Goal: Information Seeking & Learning: Learn about a topic

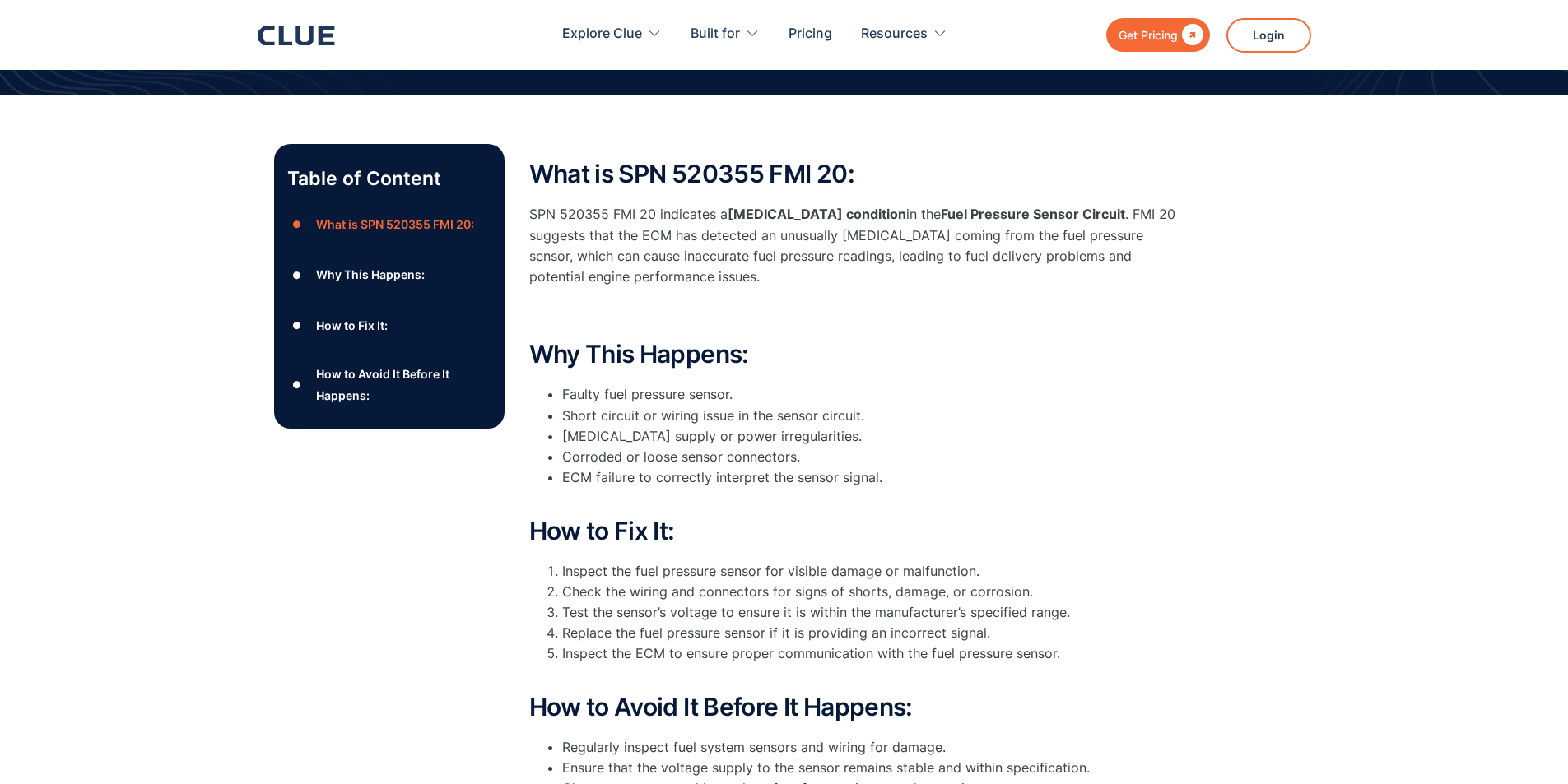
scroll to position [83, 0]
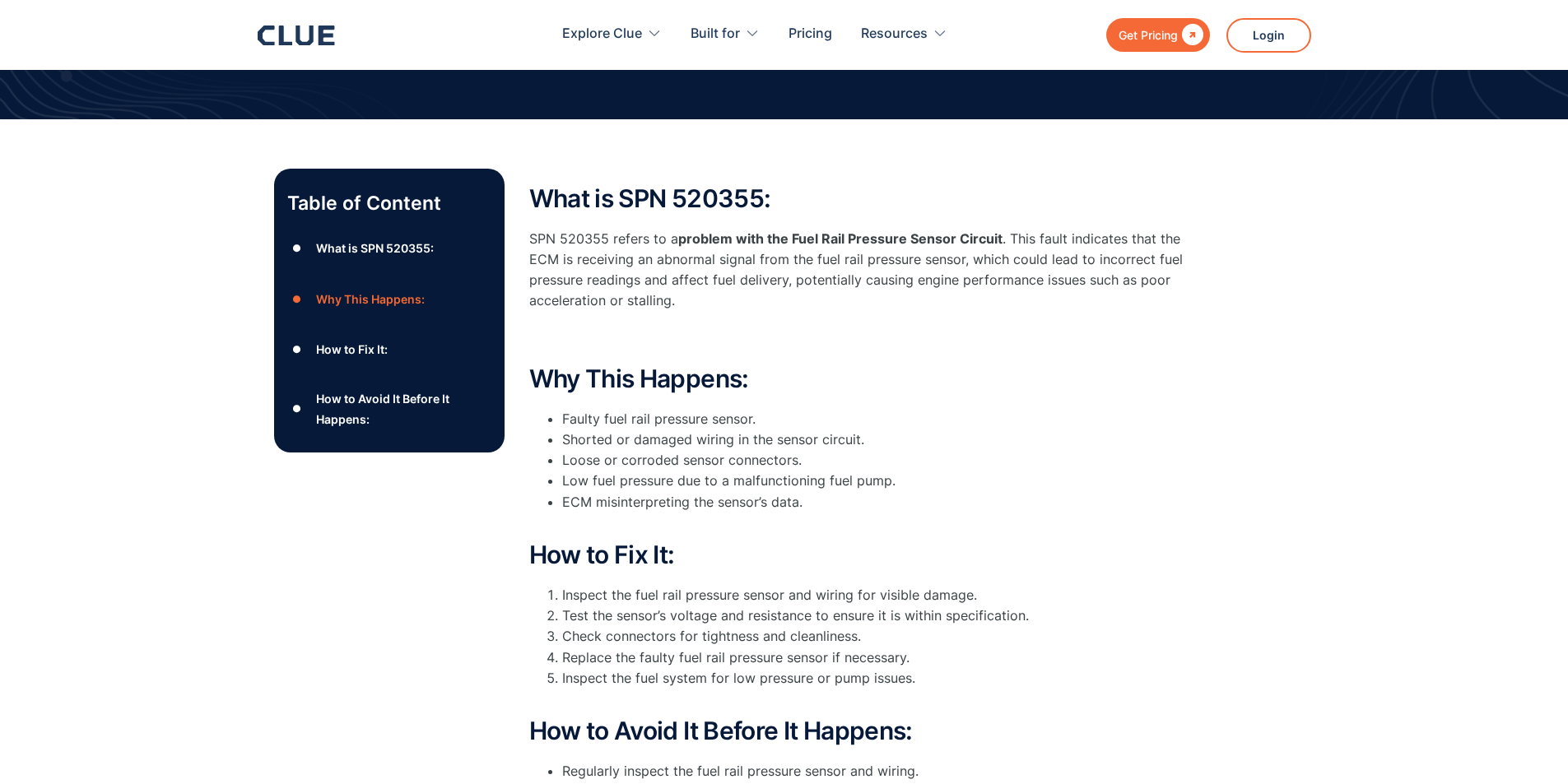
scroll to position [164, 0]
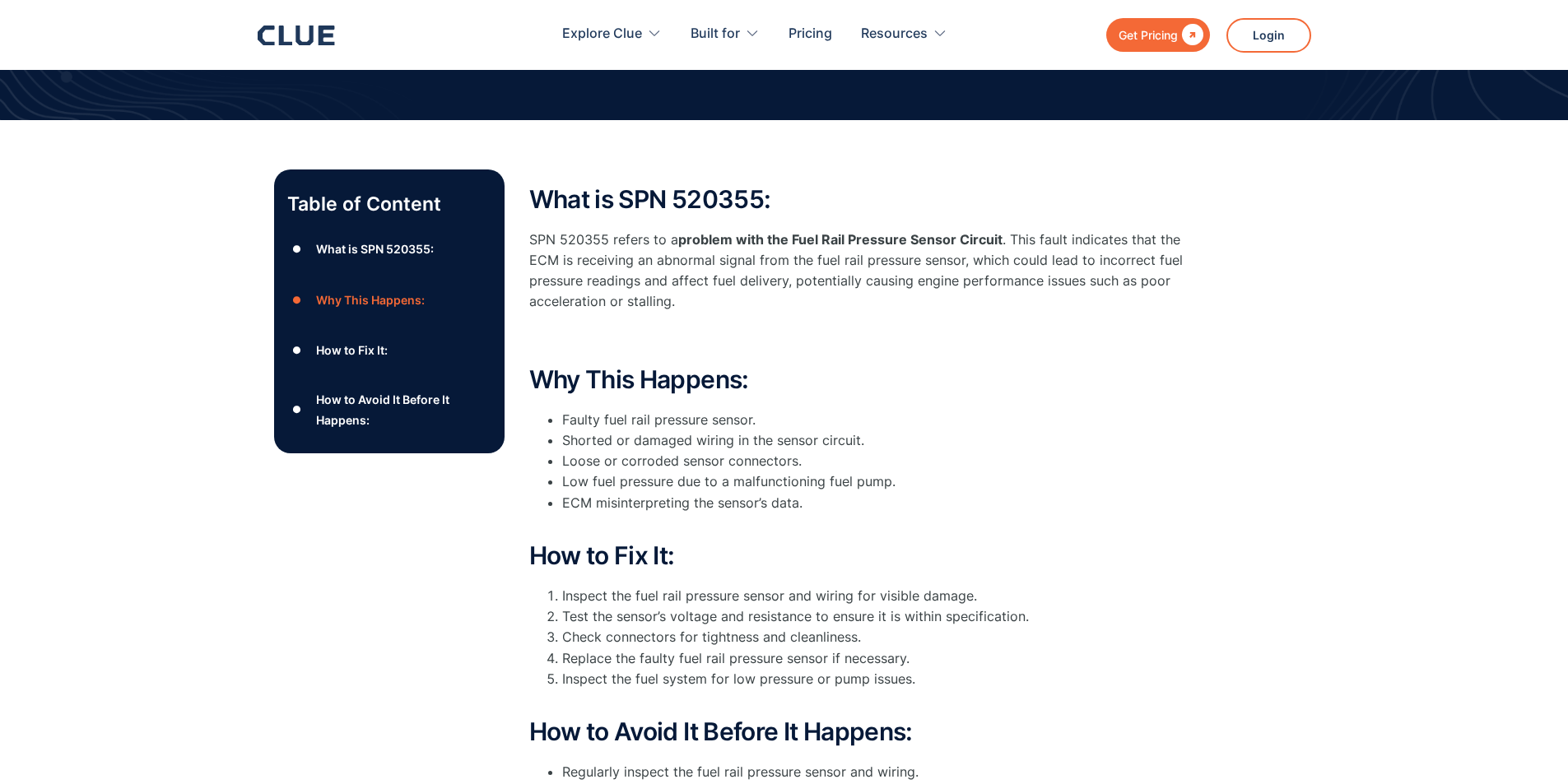
click at [387, 249] on div "What is SPN 520355:" at bounding box center [375, 249] width 118 height 20
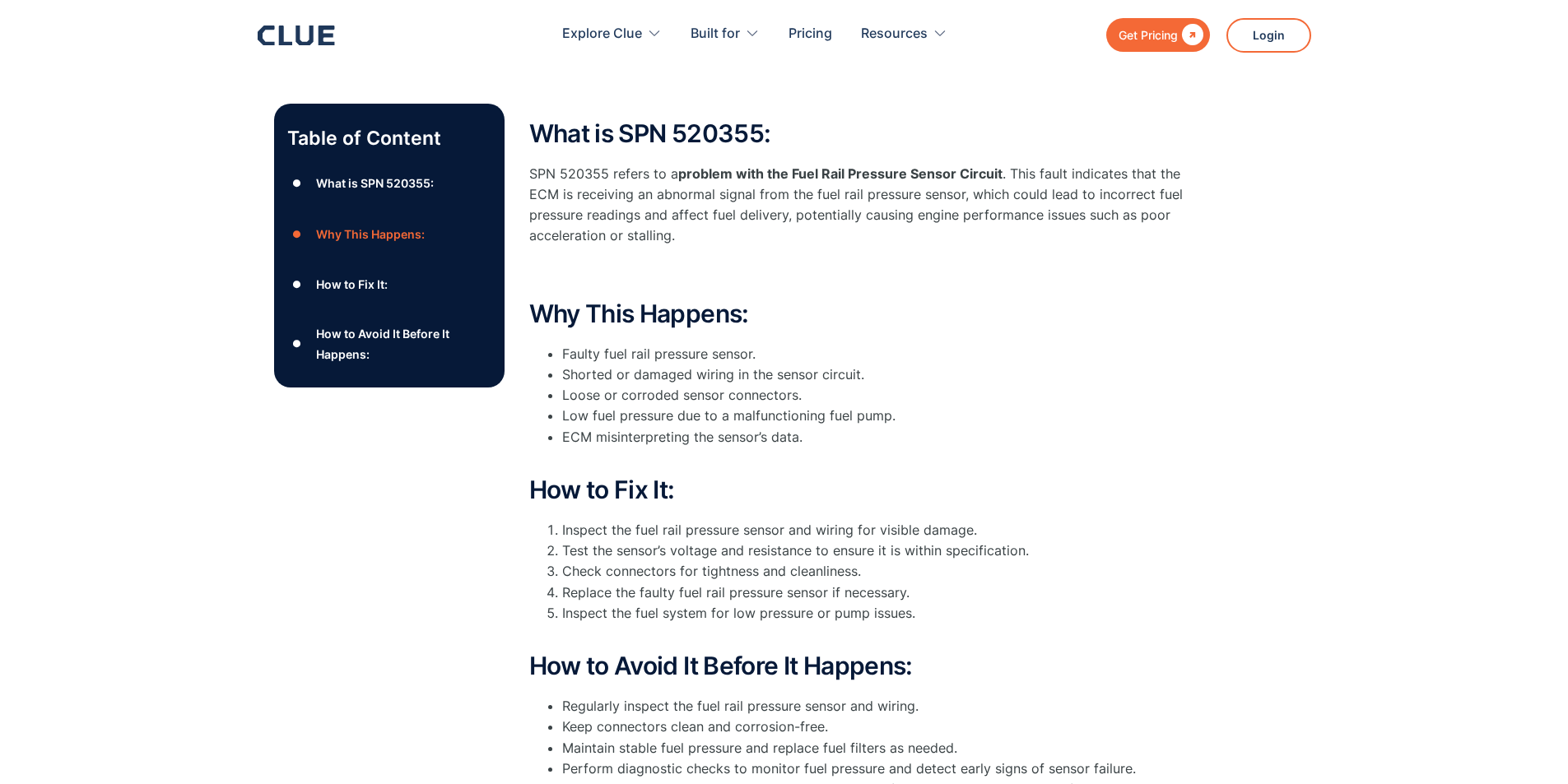
scroll to position [245, 0]
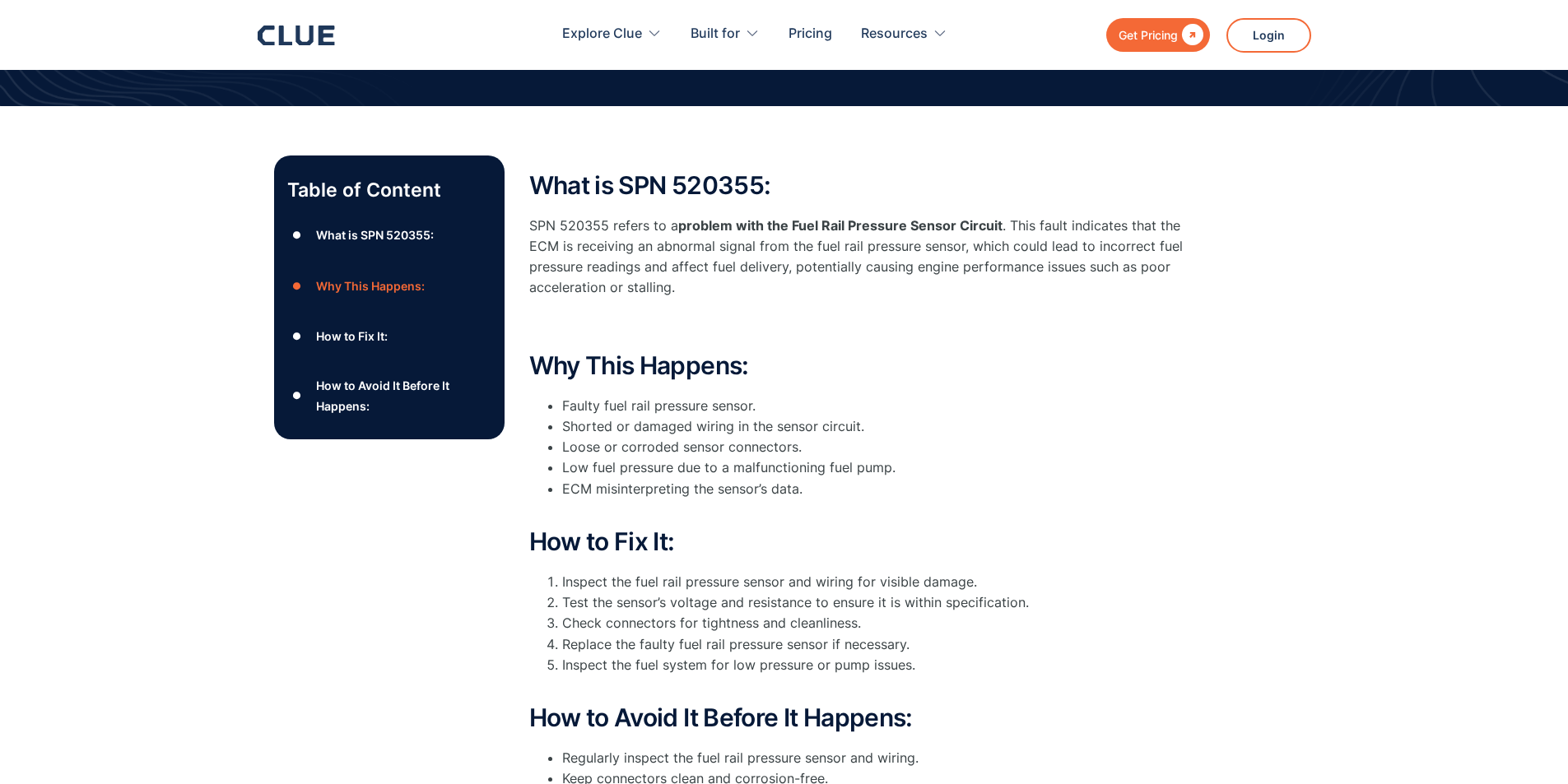
scroll to position [164, 0]
